Goal: Find specific page/section: Find specific page/section

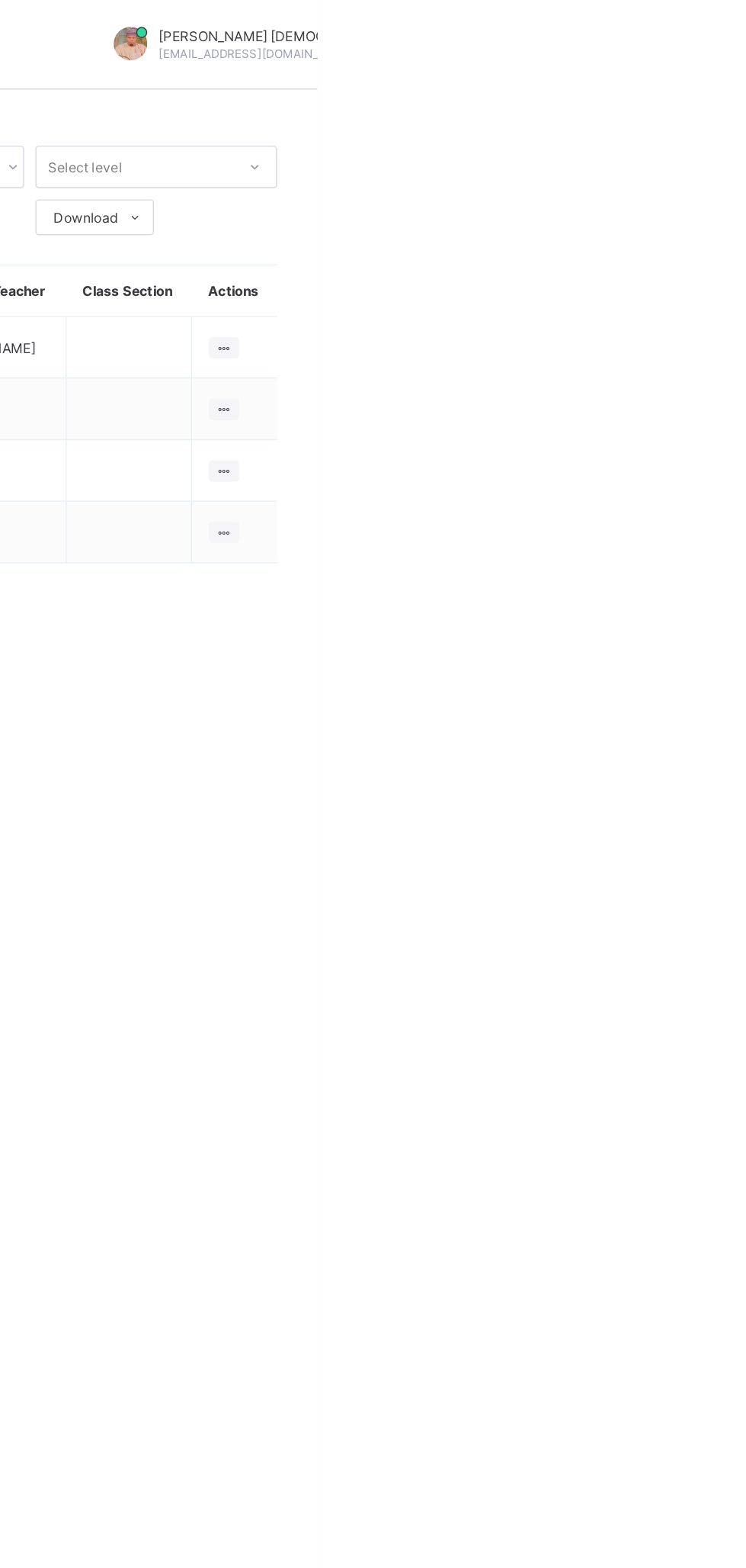
click at [742, 122] on icon at bounding box center [750, 121] width 15 height 13
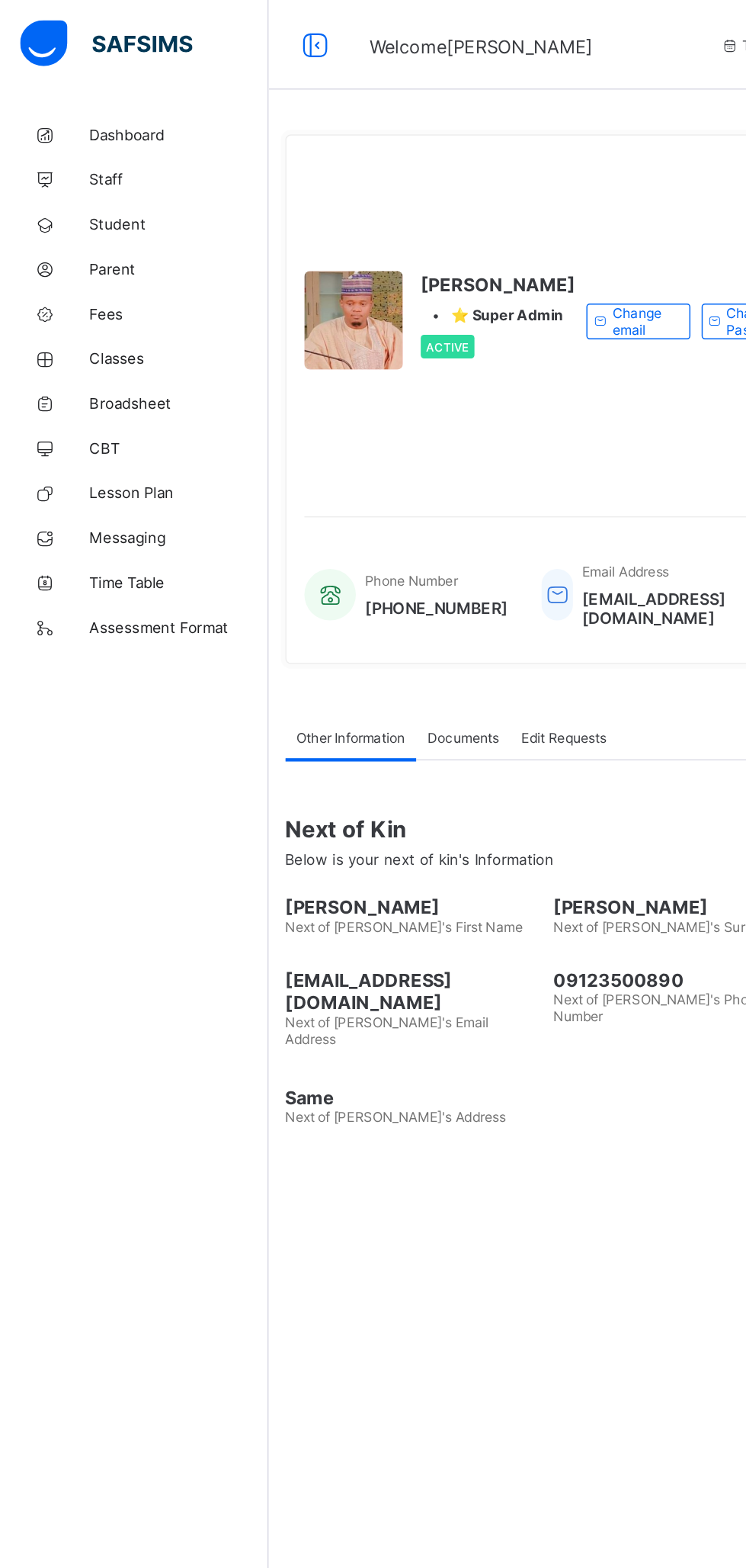
click at [220, 31] on icon at bounding box center [214, 30] width 26 height 22
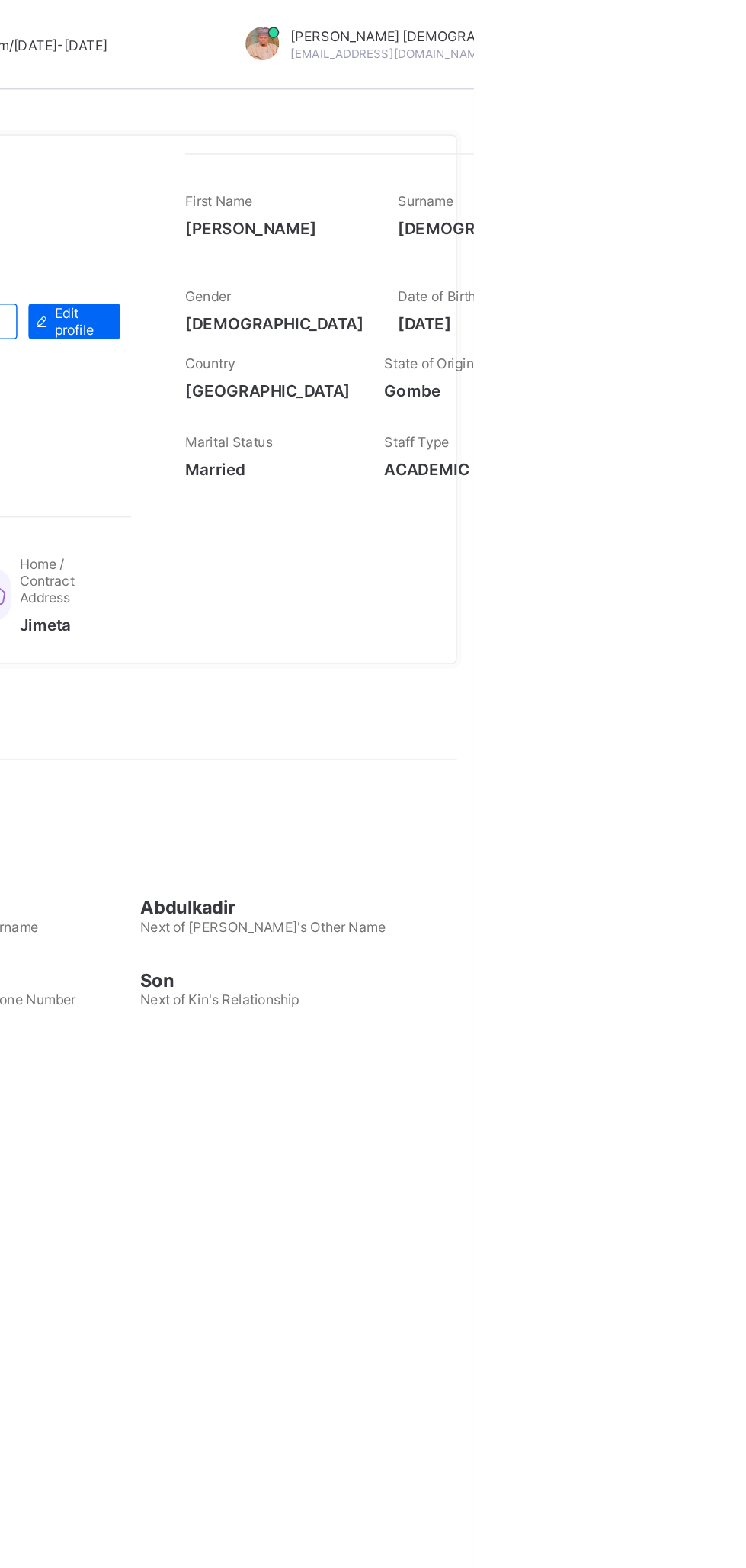
click at [650, 28] on div "Abubakar [PERSON_NAME] [EMAIL_ADDRESS][DOMAIN_NAME]" at bounding box center [704, 31] width 257 height 25
click at [486, 122] on div "[PERSON_NAME] • ⭐ Super Admin Active Change email Change Password Edit profile" at bounding box center [299, 219] width 427 height 229
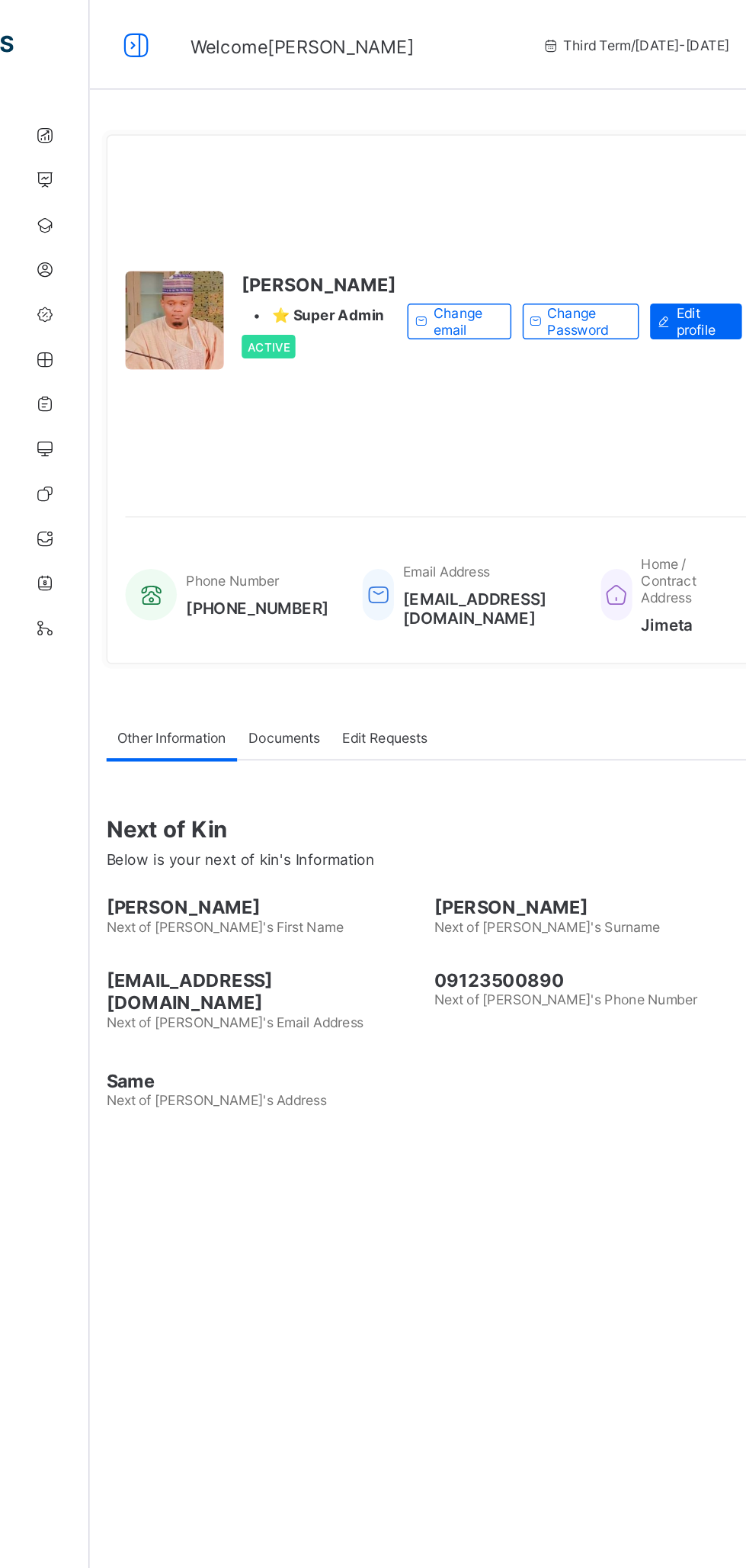
click at [92, 38] on icon at bounding box center [93, 30] width 26 height 22
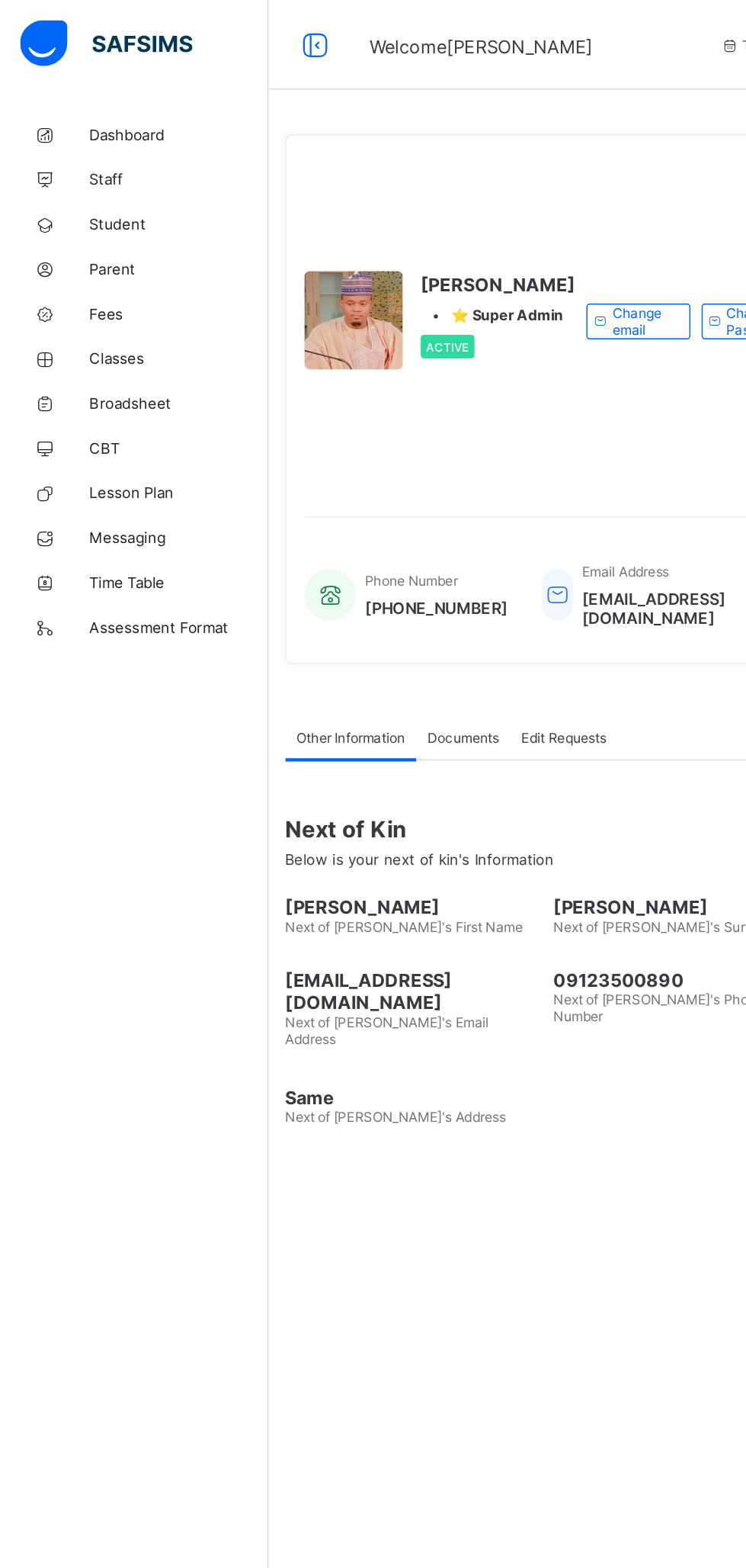
click at [69, 244] on span "Classes" at bounding box center [121, 245] width 122 height 13
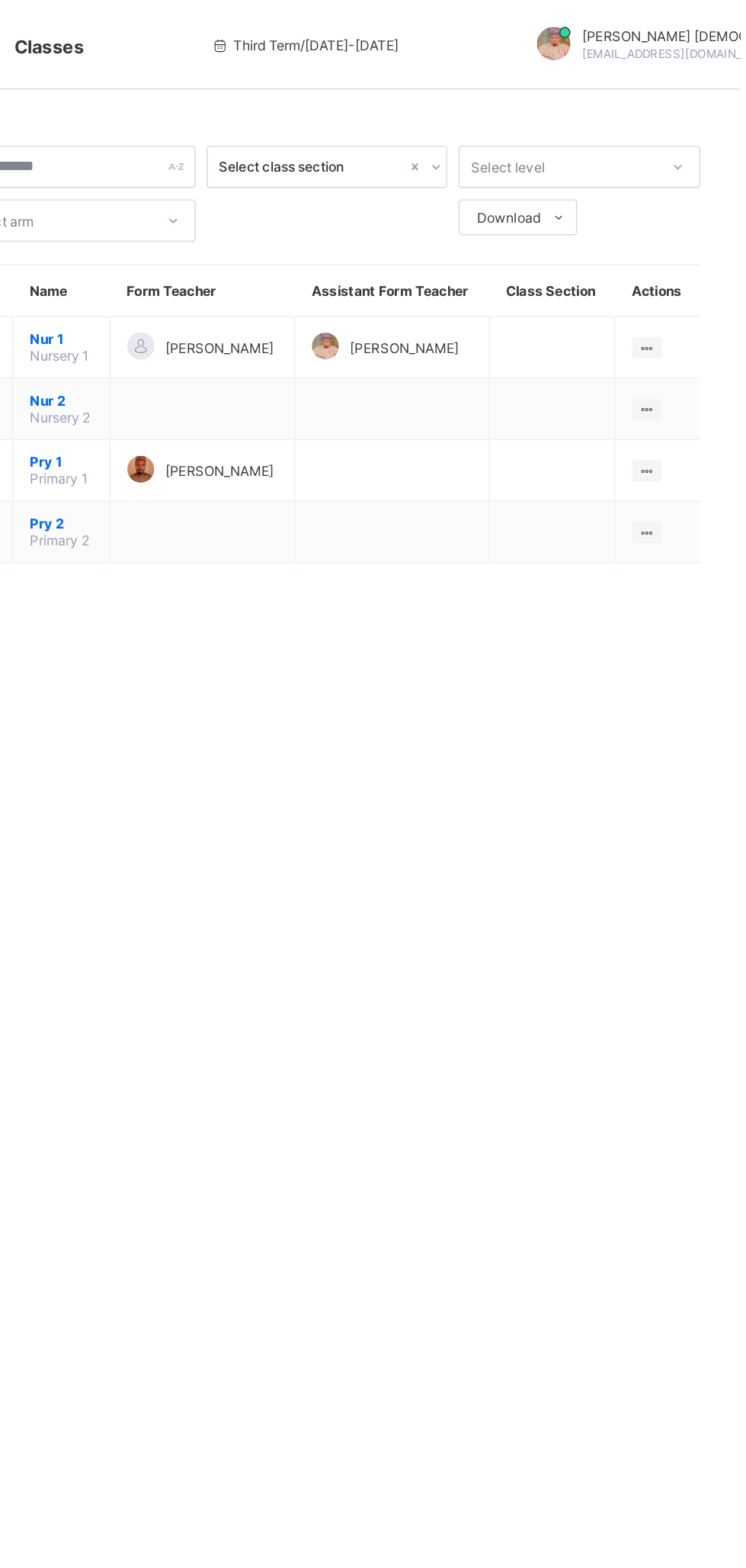
click at [0, 0] on ul "View Class Assign form Teacher" at bounding box center [0, 0] width 0 height 0
click at [0, 0] on div "View Class" at bounding box center [0, 0] width 0 height 0
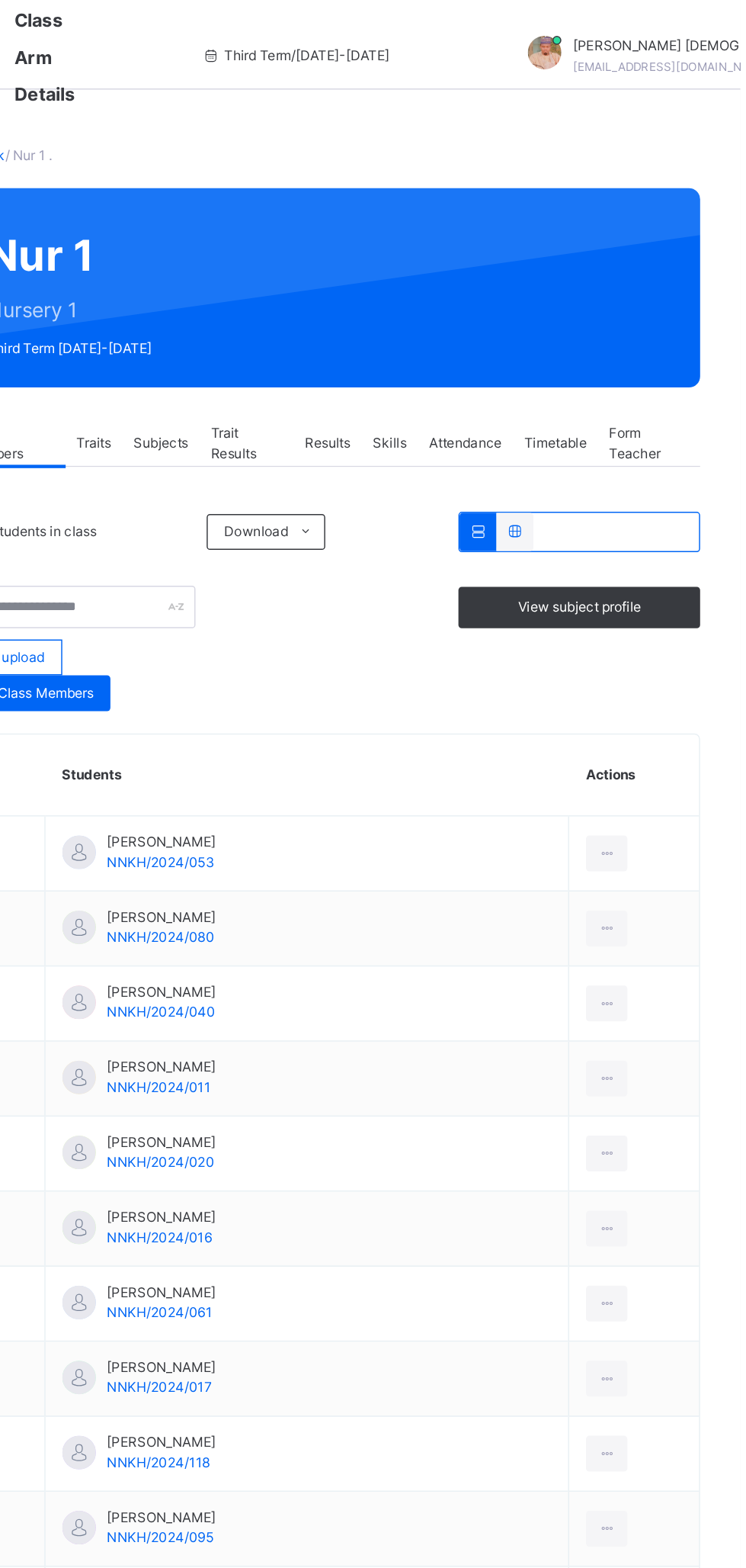
click at [361, 299] on span "Subjects" at bounding box center [352, 302] width 37 height 13
